Goal: Transaction & Acquisition: Obtain resource

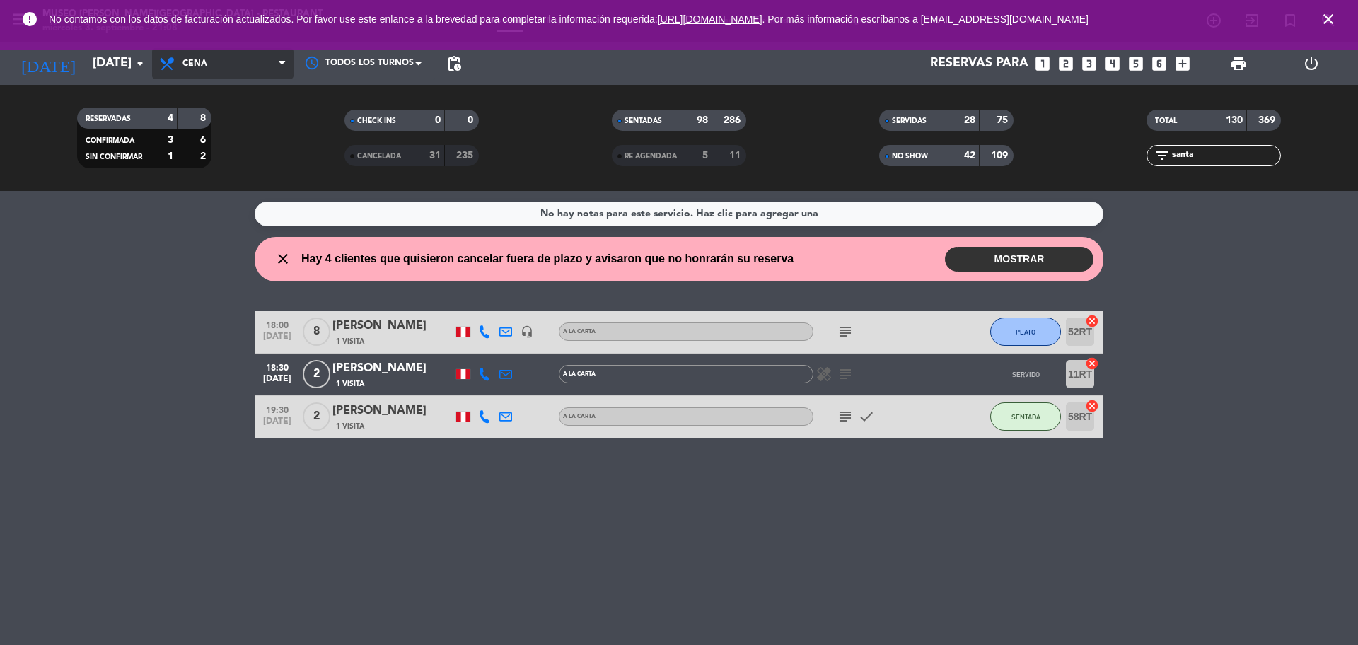
click at [255, 66] on span "Cena" at bounding box center [222, 63] width 141 height 31
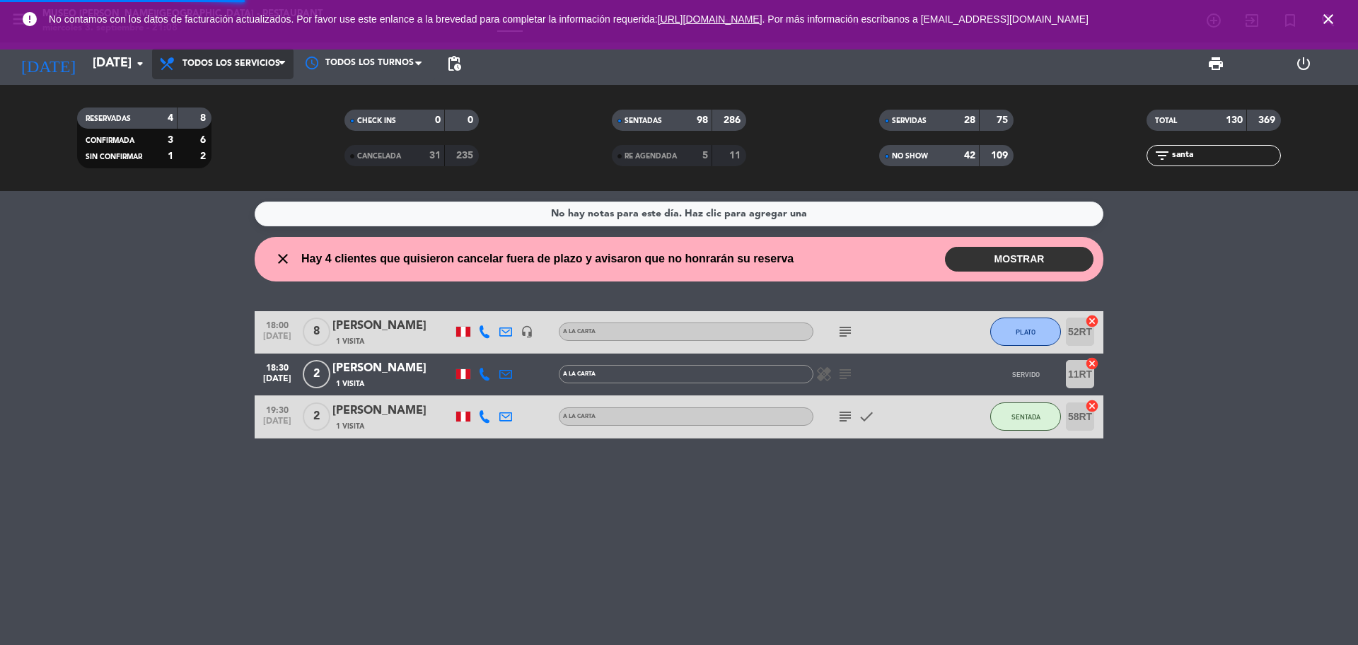
click at [255, 100] on div "menu [GEOGRAPHIC_DATA][PERSON_NAME] - Restaurant [DATE] 3. septiembre - 21:08 M…" at bounding box center [679, 95] width 1358 height 191
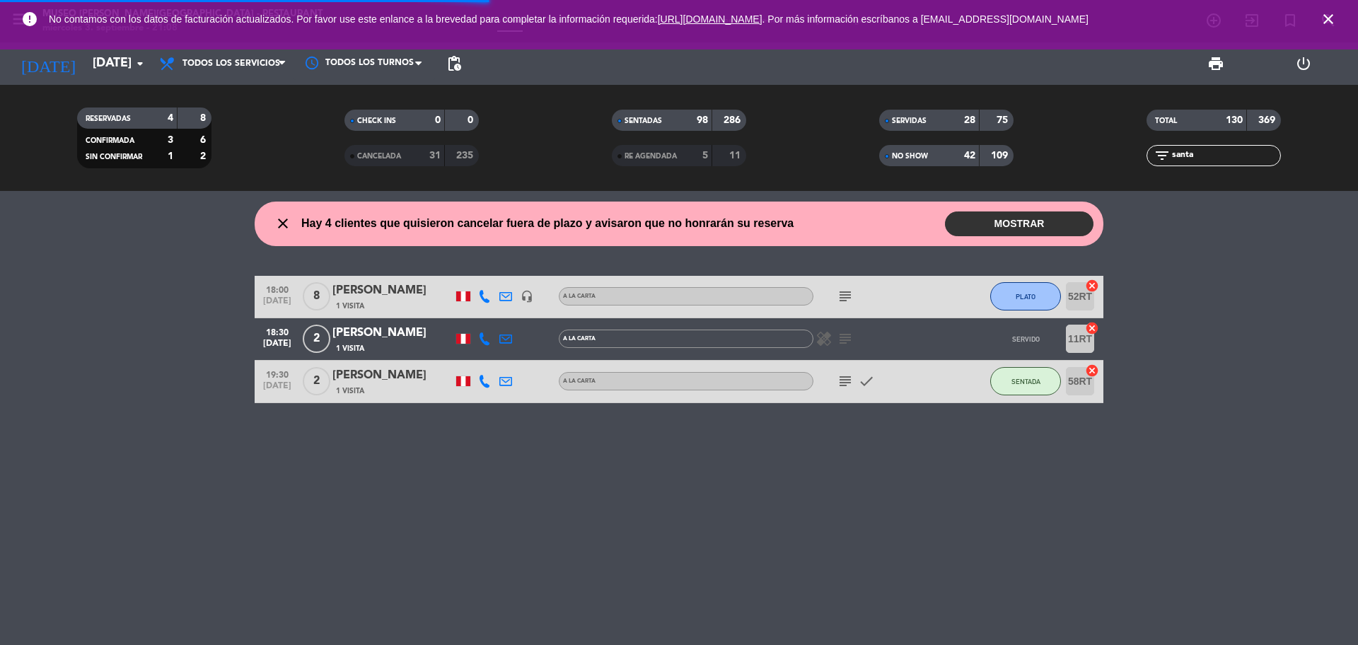
click at [1335, 15] on icon "close" at bounding box center [1328, 19] width 17 height 17
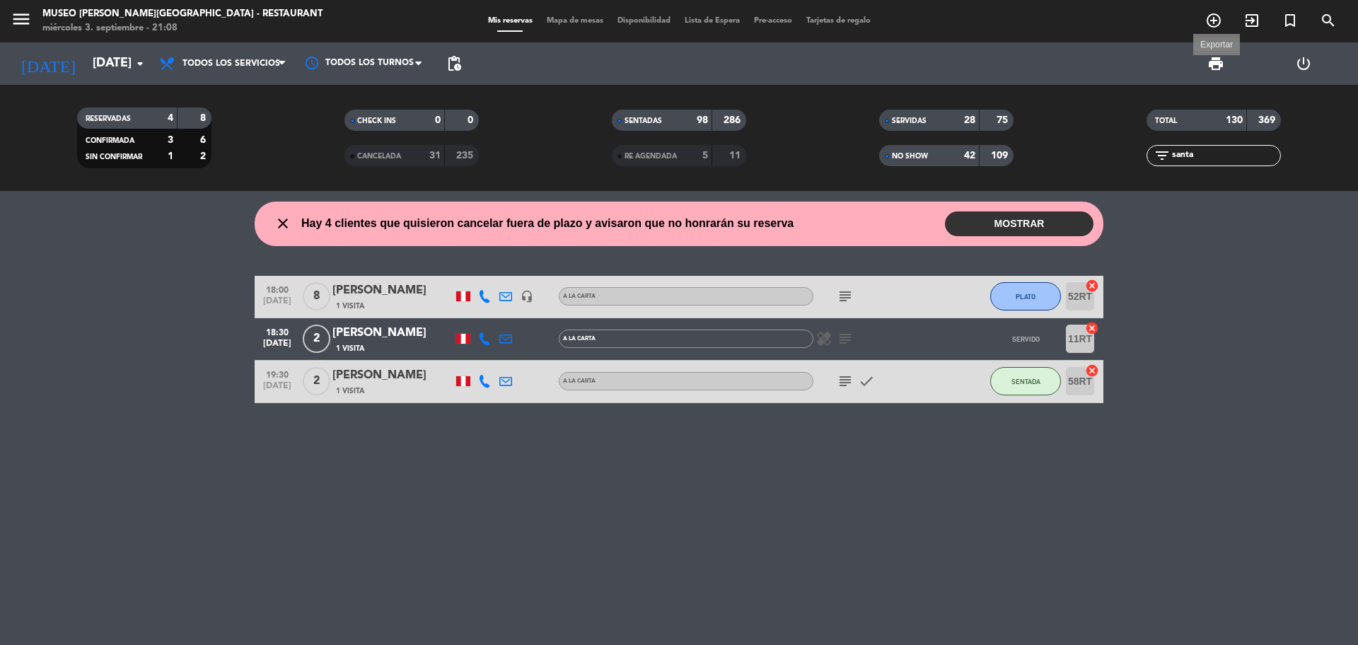
click at [1214, 69] on span "print" at bounding box center [1215, 63] width 17 height 17
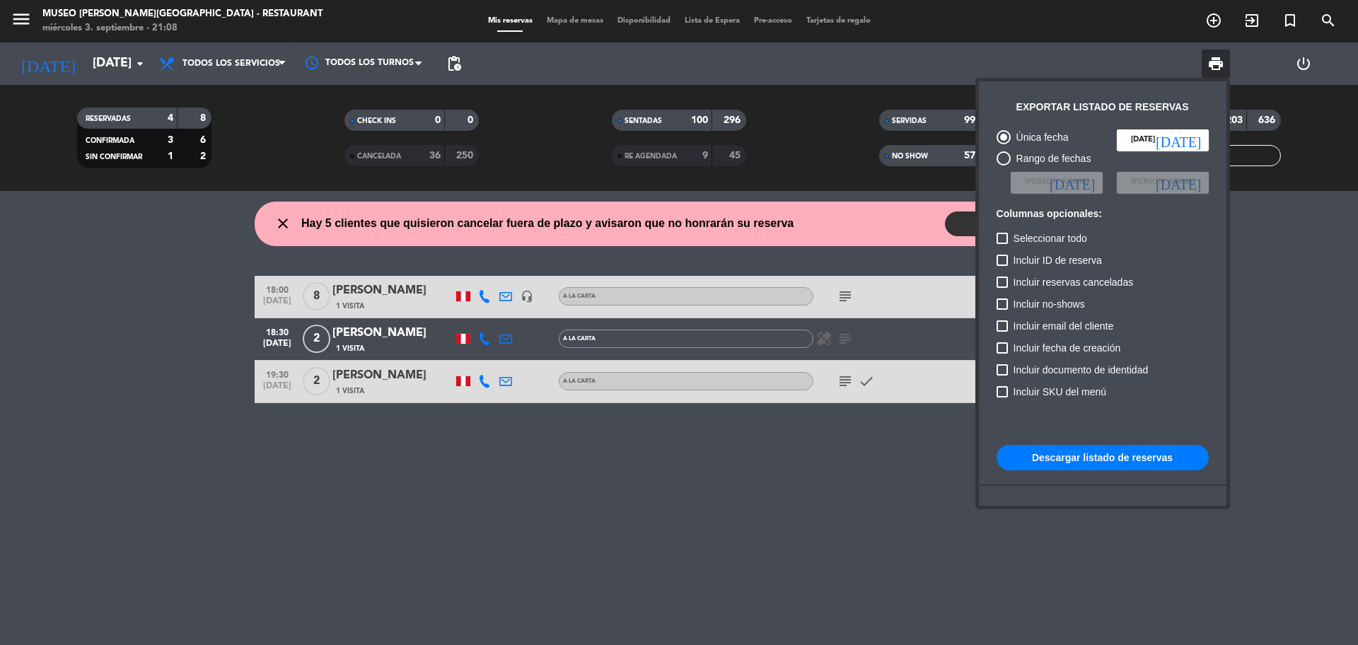
click at [1011, 286] on label "Incluir reservas canceladas" at bounding box center [1064, 282] width 137 height 17
click at [1002, 288] on input "Incluir reservas canceladas" at bounding box center [1001, 288] width 1 height 1
checkbox input "true"
click at [1011, 296] on label "Incluir no-shows" at bounding box center [1040, 304] width 88 height 17
click at [1002, 310] on input "Incluir no-shows" at bounding box center [1001, 310] width 1 height 1
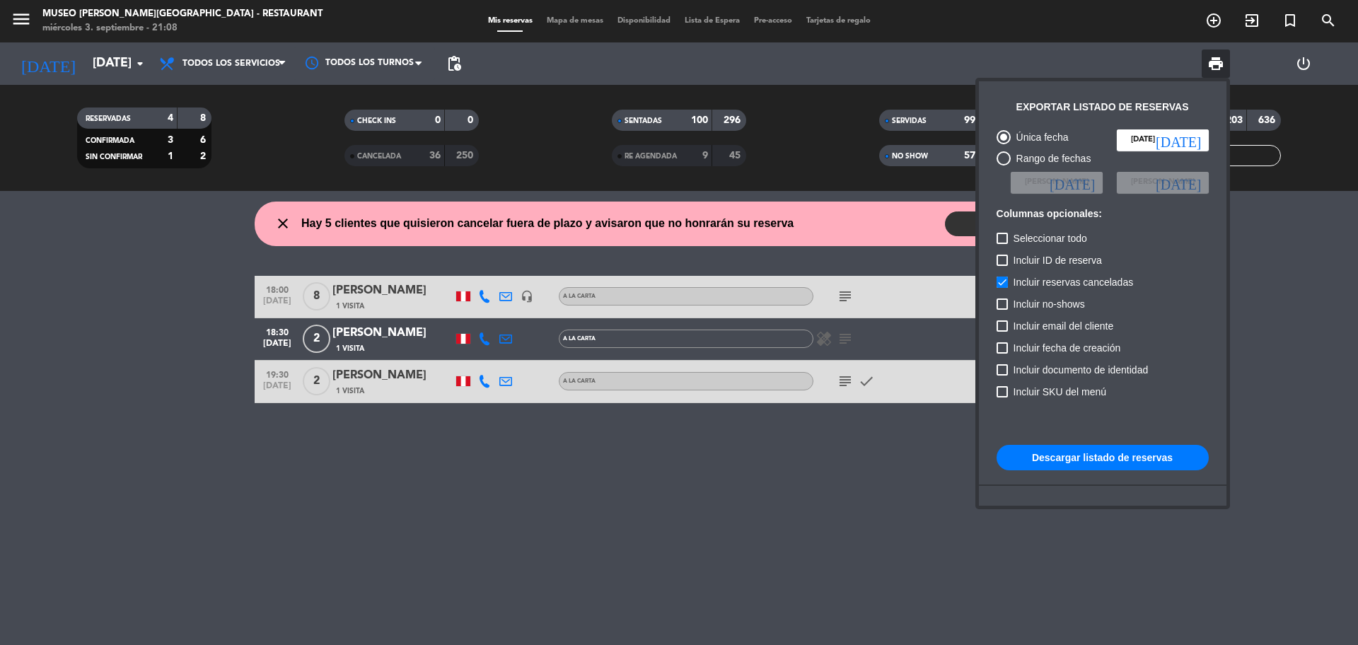
checkbox input "true"
click at [1098, 455] on button "Descargar listado de reservas" at bounding box center [1102, 457] width 212 height 25
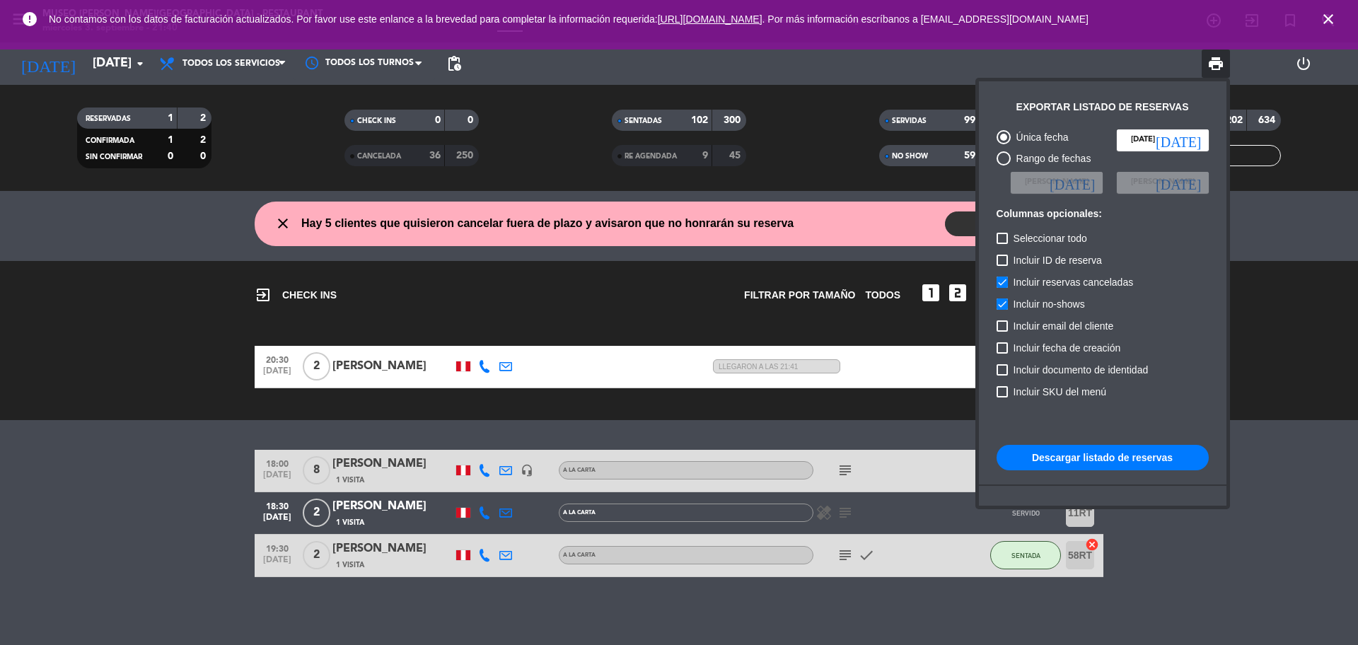
click at [1115, 461] on button "Descargar listado de reservas" at bounding box center [1102, 457] width 212 height 25
